Goal: Check status: Check status

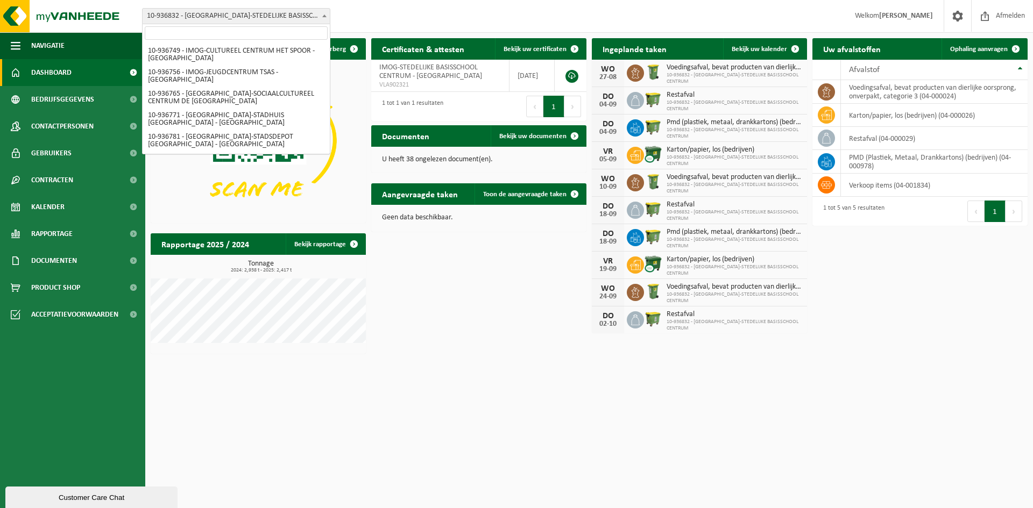
click at [300, 16] on span "10-936832 - [GEOGRAPHIC_DATA]-STEDELIJKE BASISSCHOOL CENTRUM - [GEOGRAPHIC_DATA]" at bounding box center [236, 16] width 187 height 15
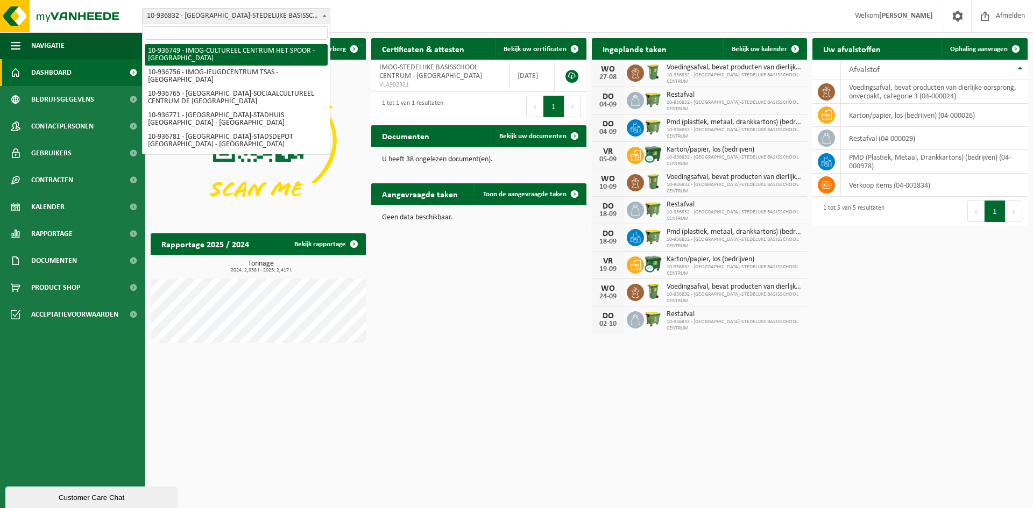
select select "137244"
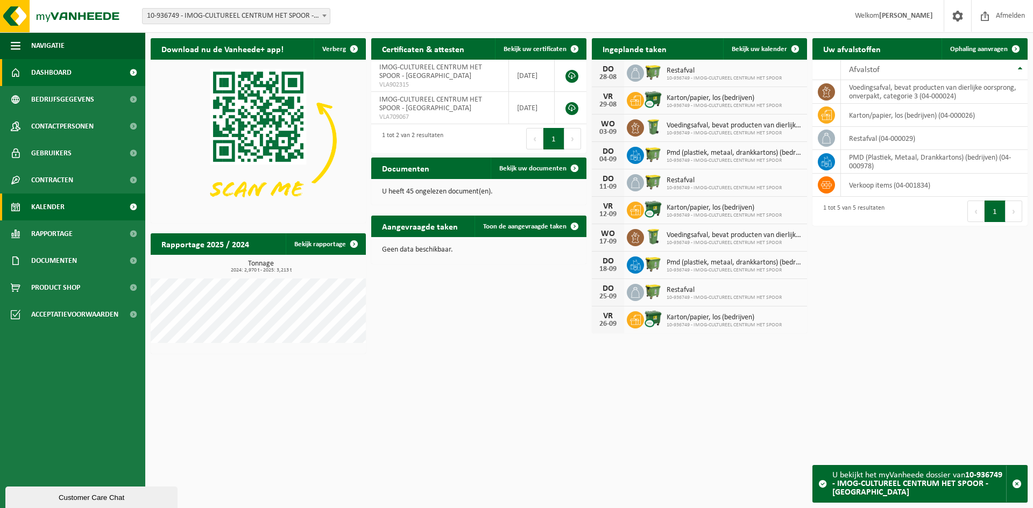
click at [67, 205] on link "Kalender" at bounding box center [72, 207] width 145 height 27
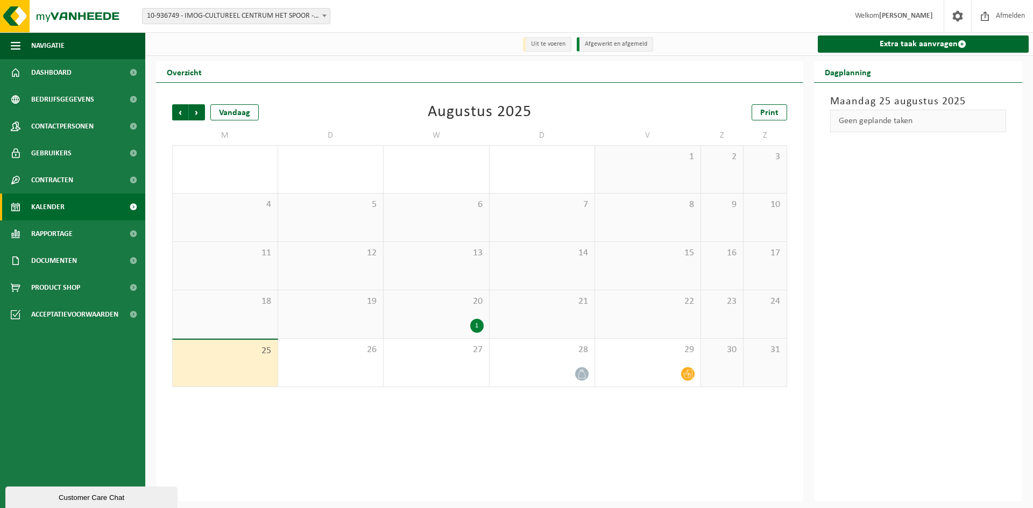
click at [477, 328] on div "1" at bounding box center [476, 326] width 13 height 14
